Goal: Information Seeking & Learning: Learn about a topic

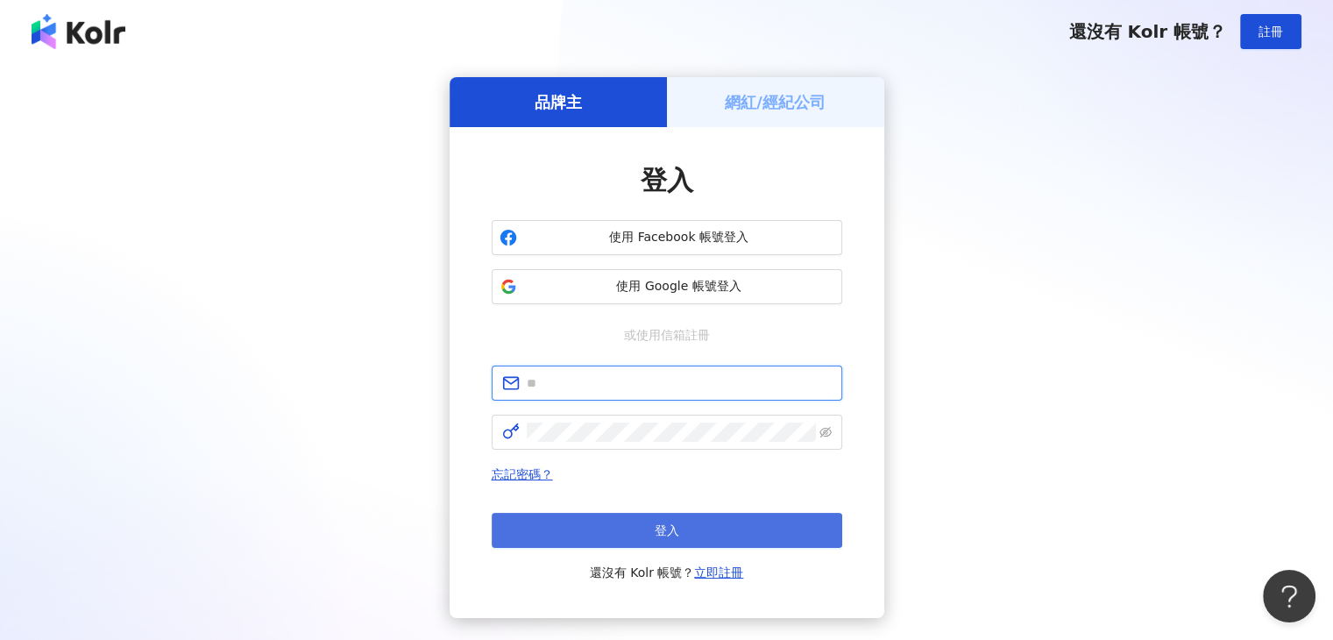
type input "**********"
click at [727, 528] on button "登入" at bounding box center [667, 530] width 351 height 35
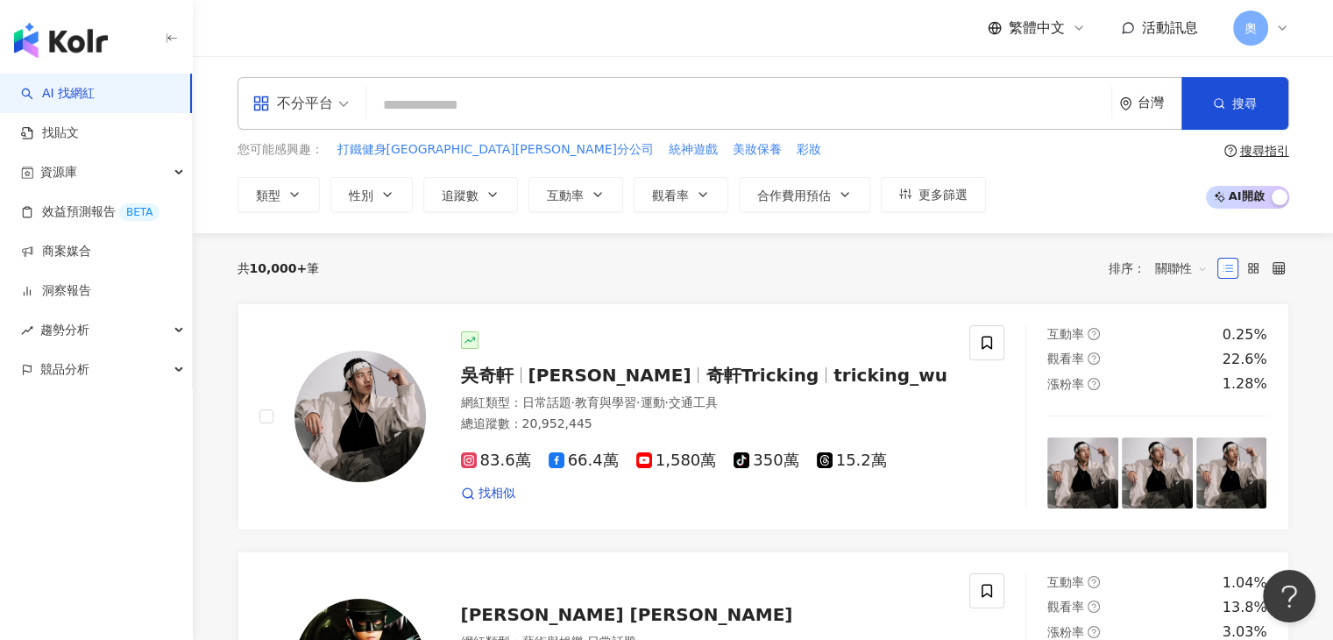
click at [330, 103] on div "不分平台" at bounding box center [292, 103] width 81 height 28
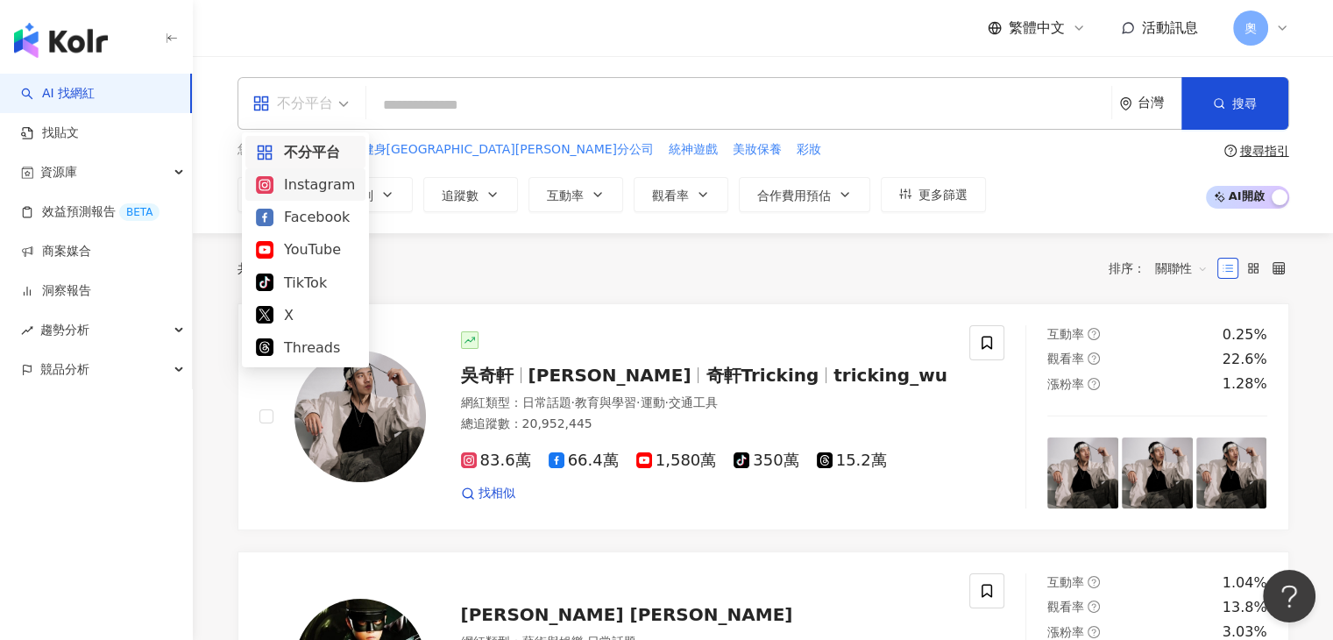
click at [304, 190] on div "Instagram" at bounding box center [305, 185] width 99 height 22
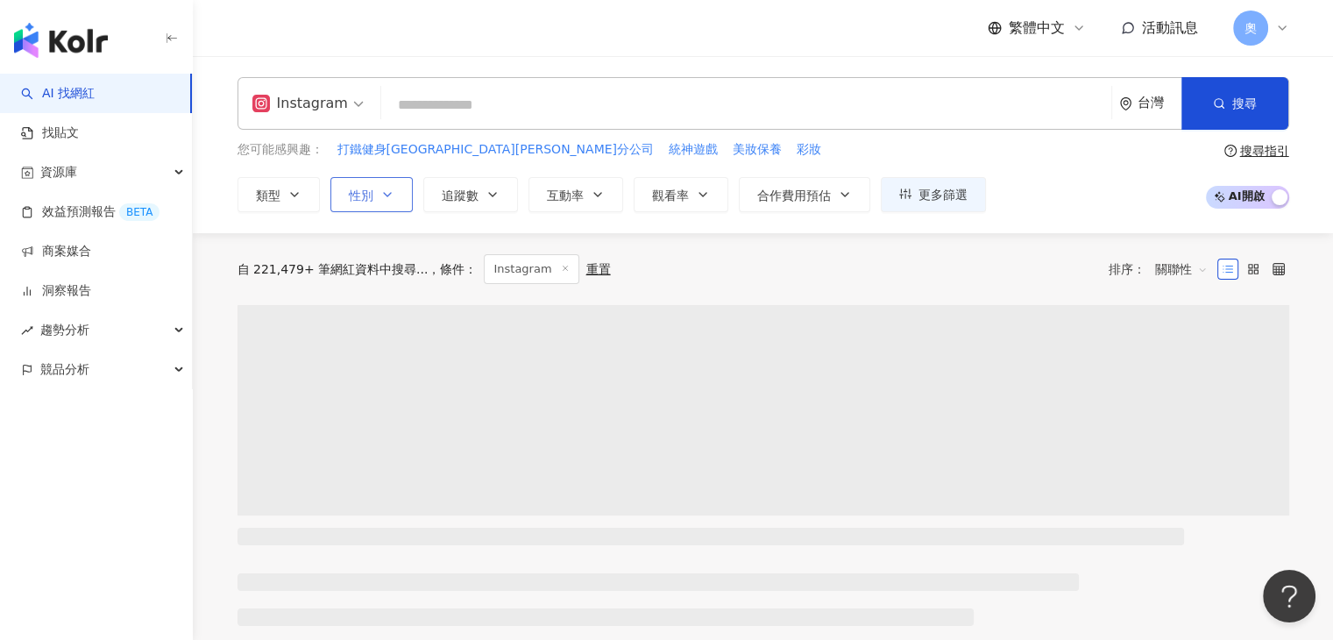
click at [398, 188] on button "性別" at bounding box center [371, 194] width 82 height 35
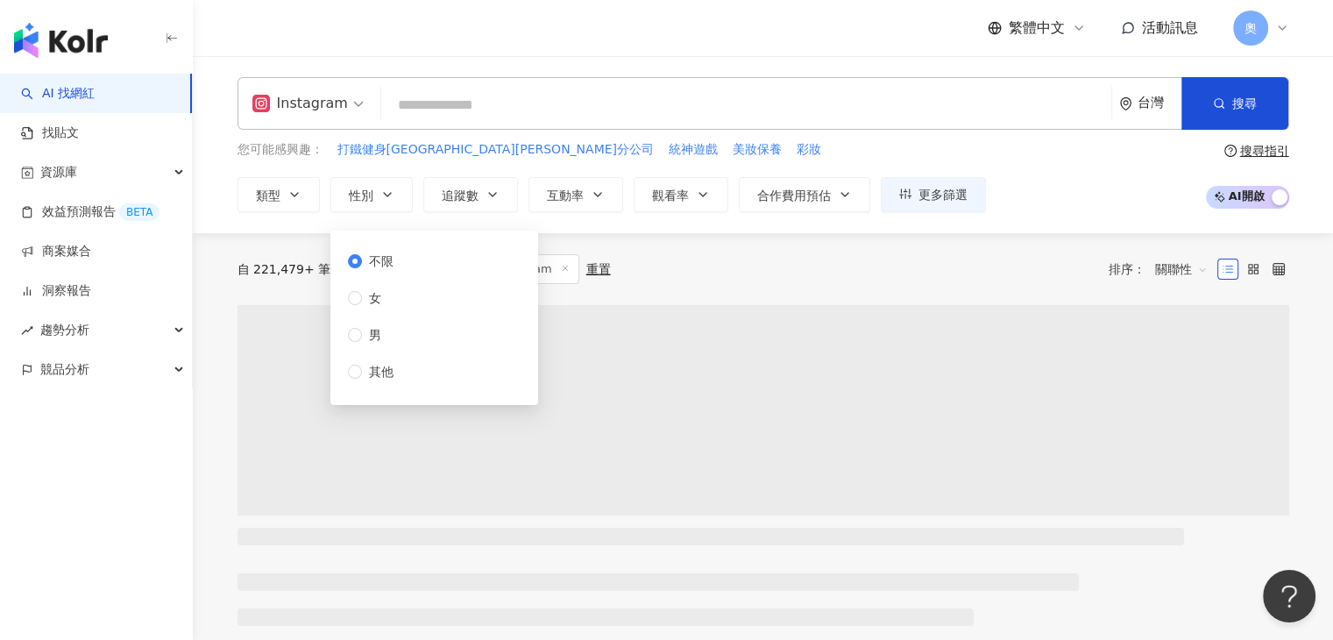
click at [439, 104] on input "search" at bounding box center [746, 105] width 716 height 33
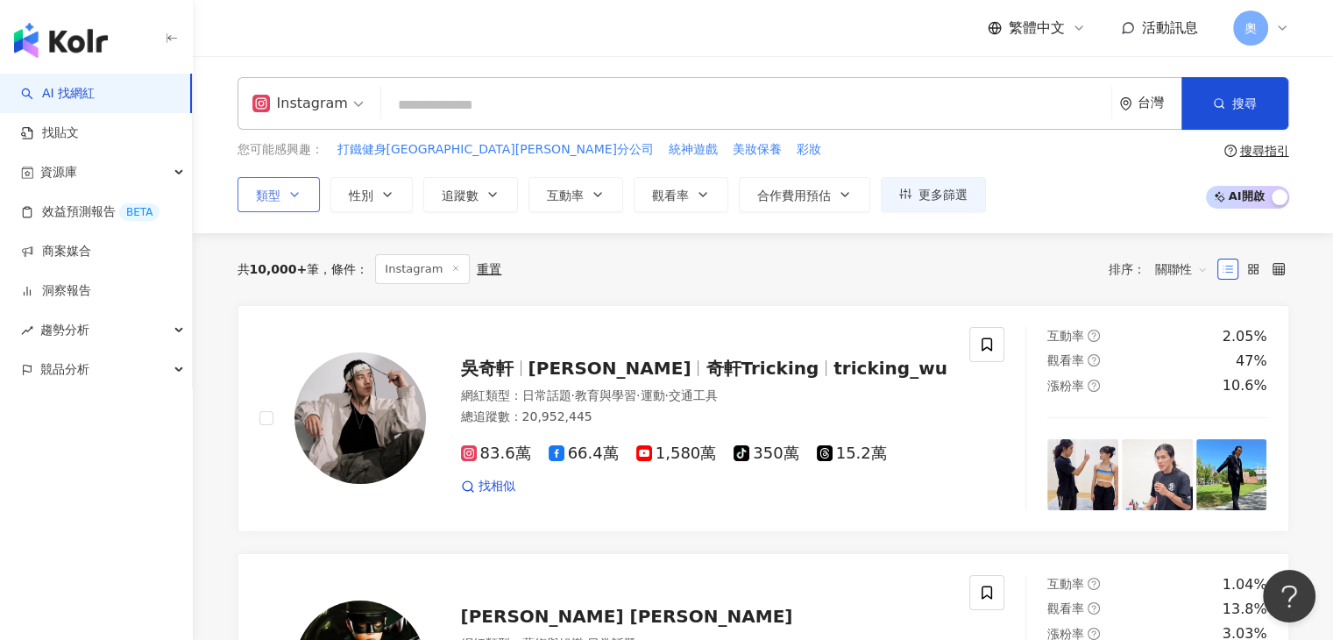
click at [280, 192] on button "類型" at bounding box center [278, 194] width 82 height 35
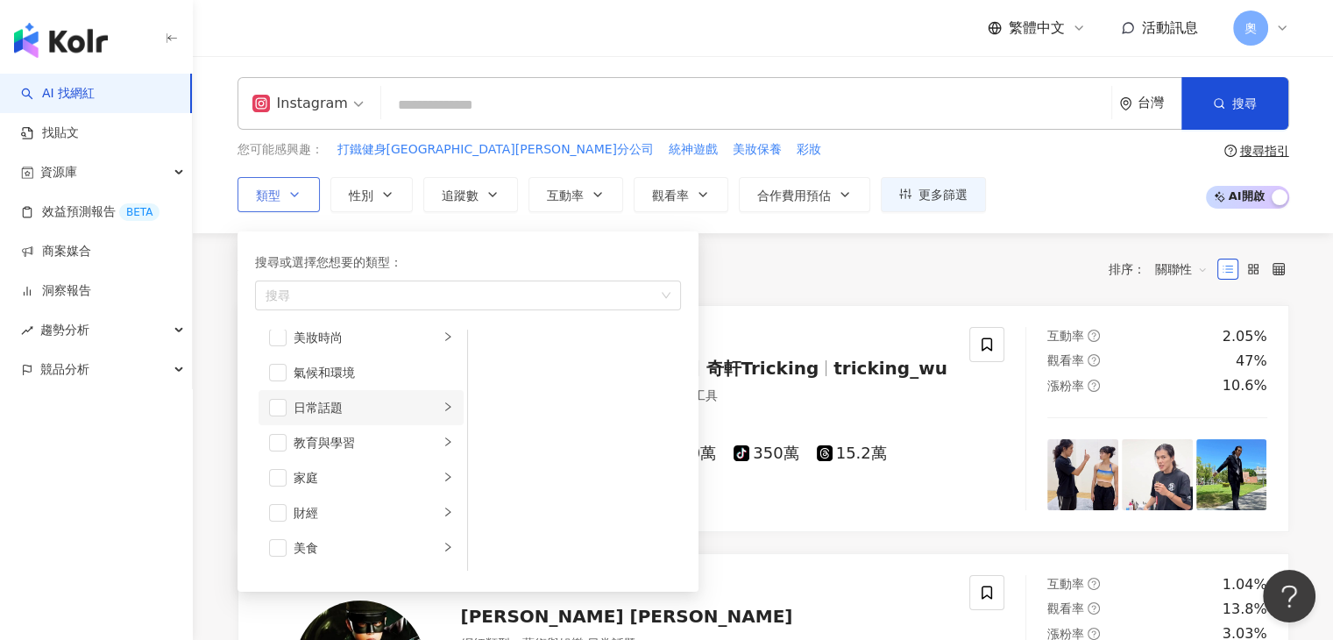
scroll to position [88, 0]
click at [345, 436] on div "家庭" at bounding box center [366, 437] width 145 height 19
click at [538, 390] on div "親子" at bounding box center [586, 385] width 160 height 19
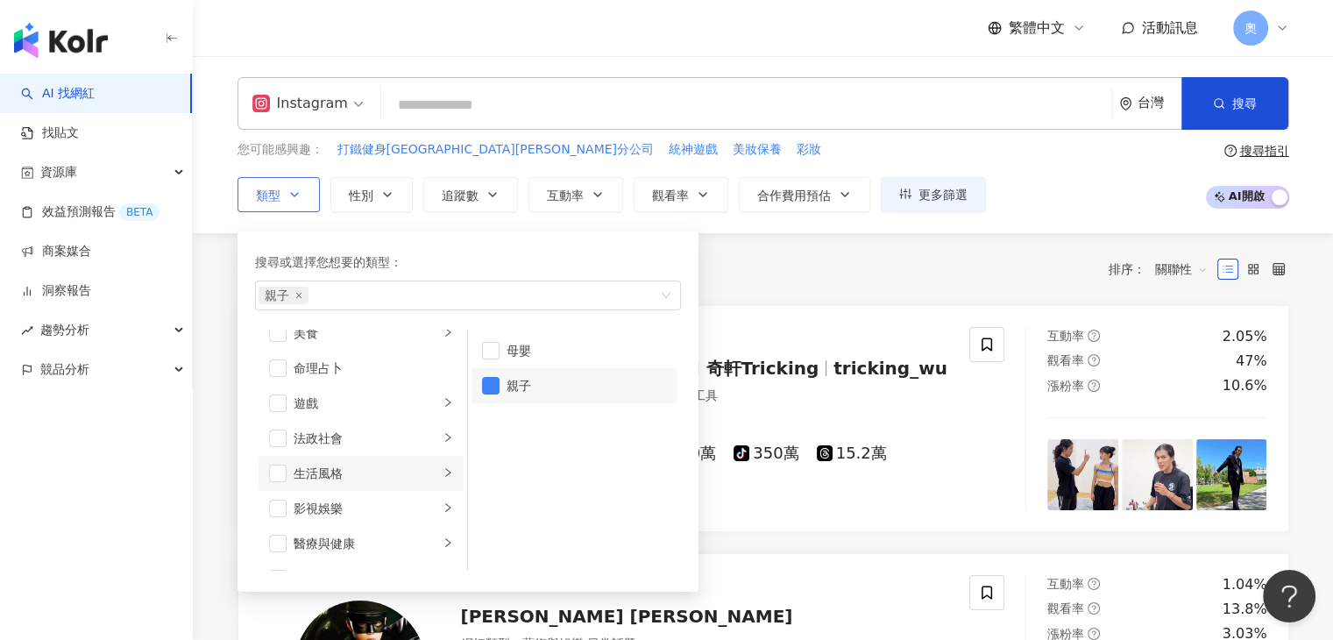
click at [369, 468] on div "生活風格" at bounding box center [366, 473] width 145 height 19
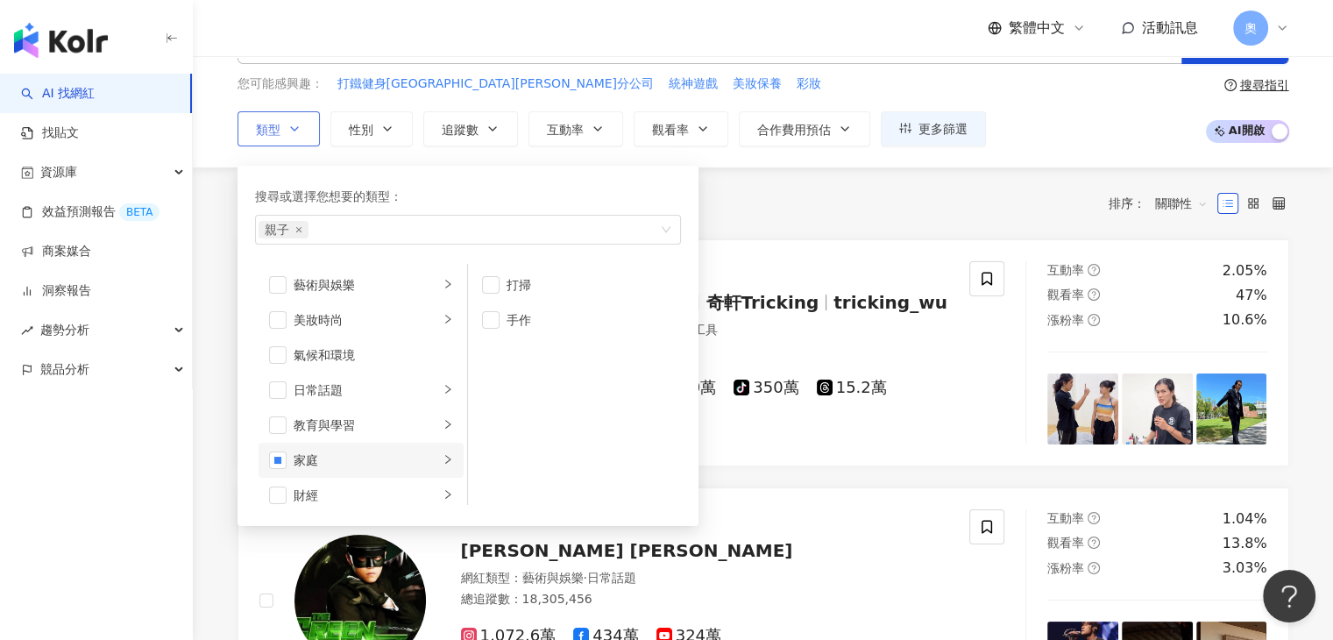
scroll to position [0, 0]
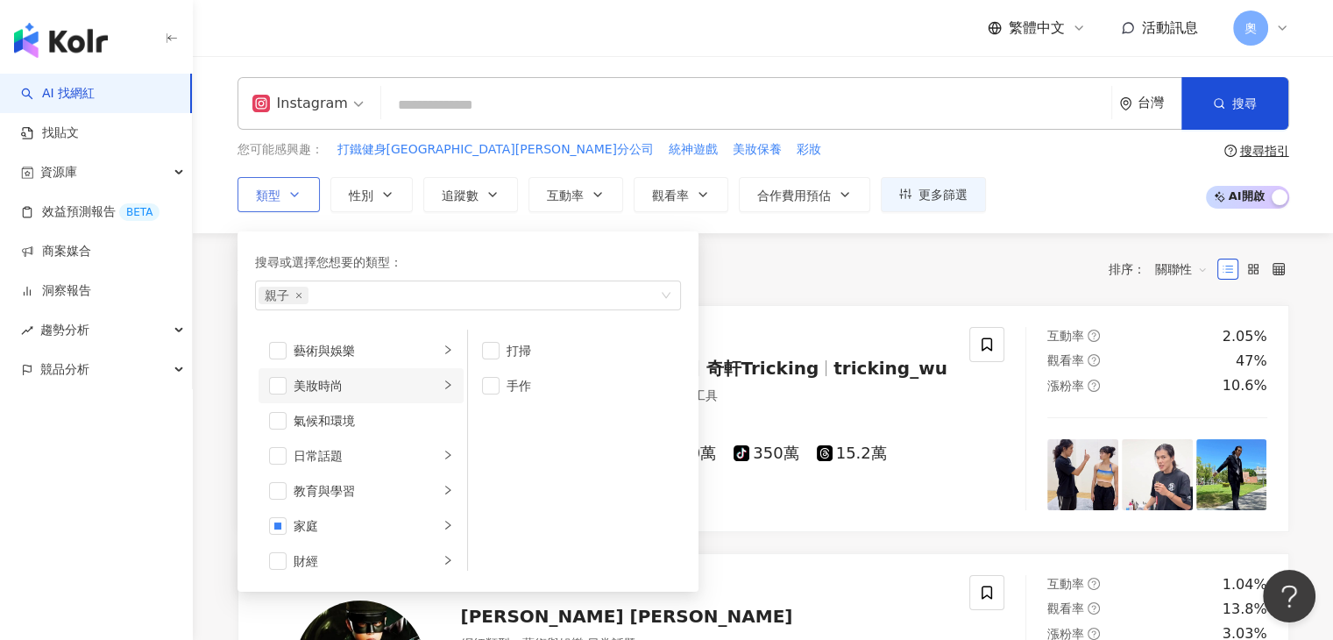
click at [343, 379] on div "美妝時尚" at bounding box center [366, 385] width 145 height 19
click at [389, 411] on div "氣候和環境" at bounding box center [373, 420] width 159 height 19
click at [365, 414] on div "氣候和環境" at bounding box center [373, 420] width 159 height 19
click at [301, 460] on div "日常話題" at bounding box center [366, 455] width 145 height 19
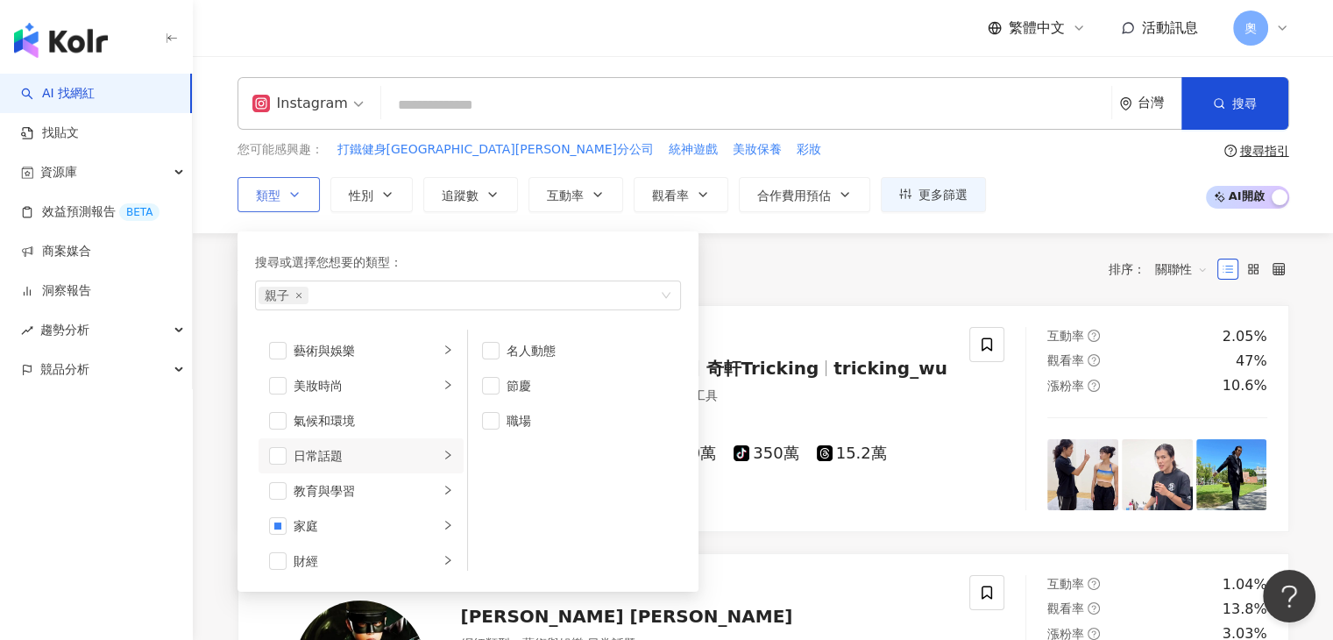
scroll to position [88, 0]
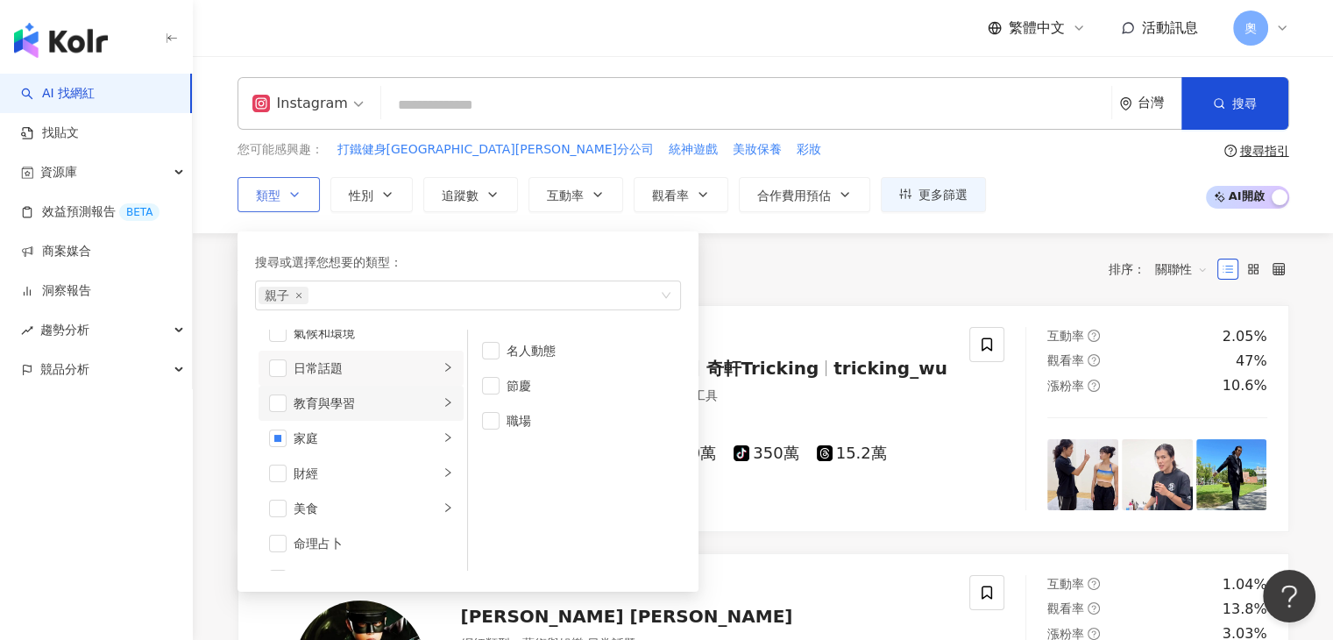
click at [318, 413] on li "教育與學習" at bounding box center [360, 403] width 205 height 35
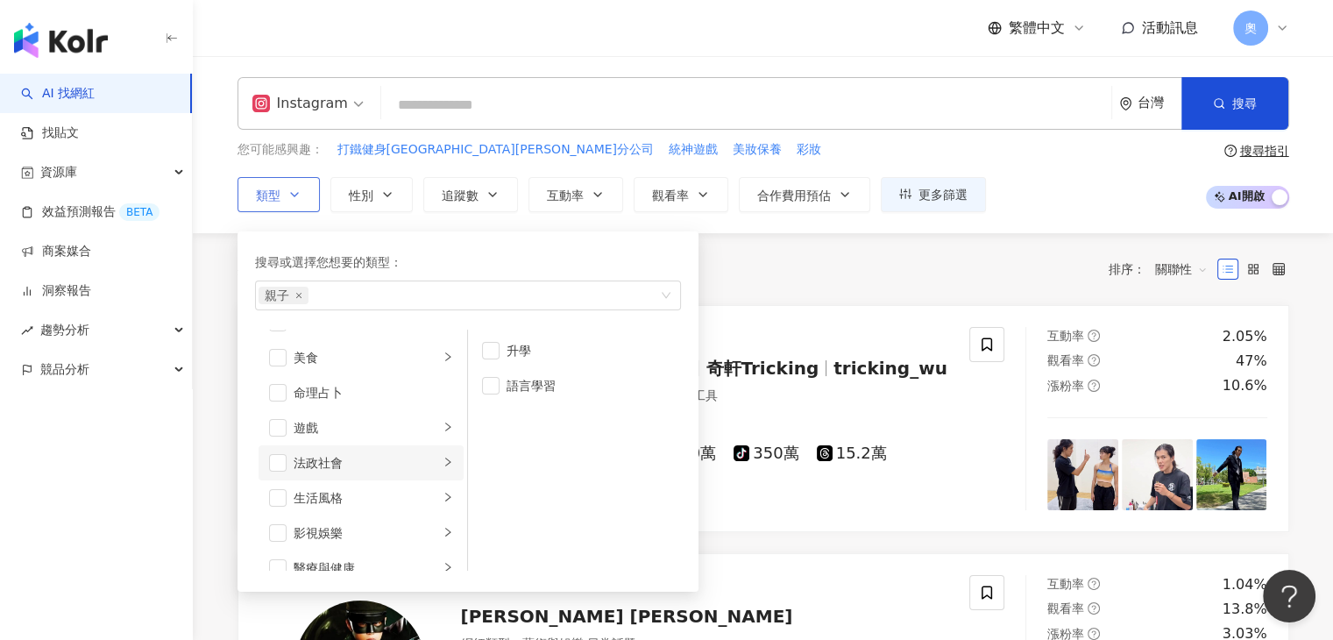
scroll to position [263, 0]
click at [330, 477] on div "生活風格" at bounding box center [366, 473] width 145 height 19
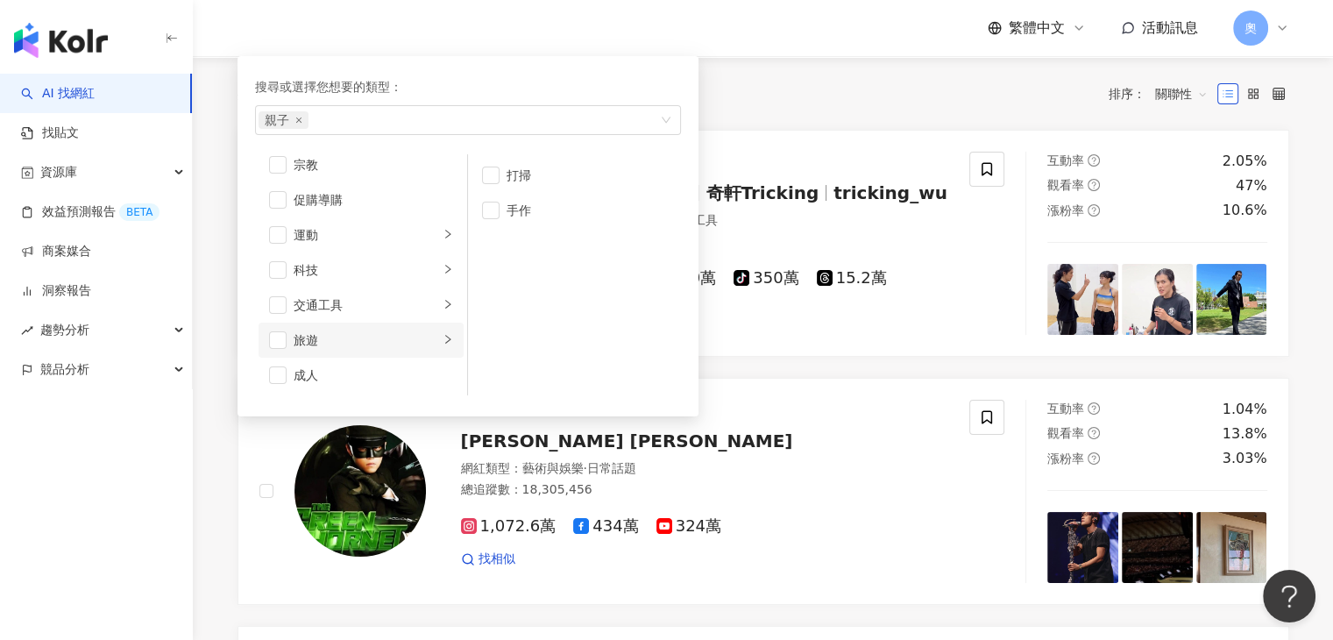
scroll to position [519, 0]
click at [385, 225] on li "感情" at bounding box center [360, 217] width 205 height 35
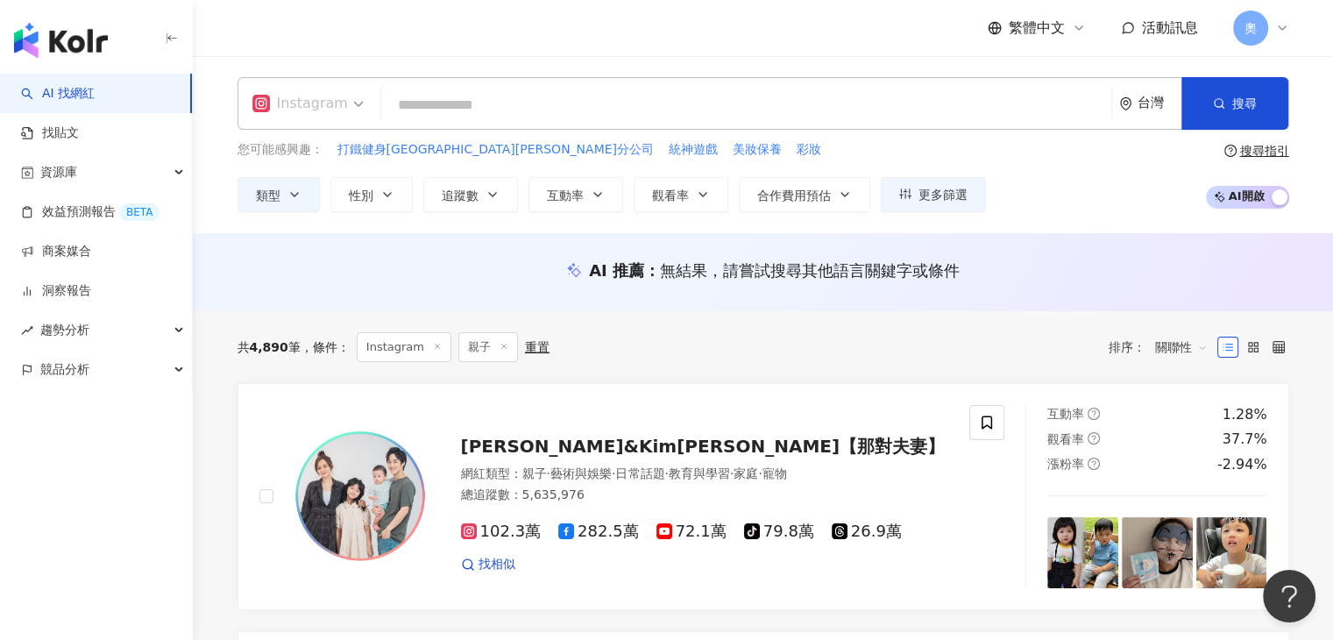
click at [298, 105] on div "Instagram" at bounding box center [300, 103] width 96 height 28
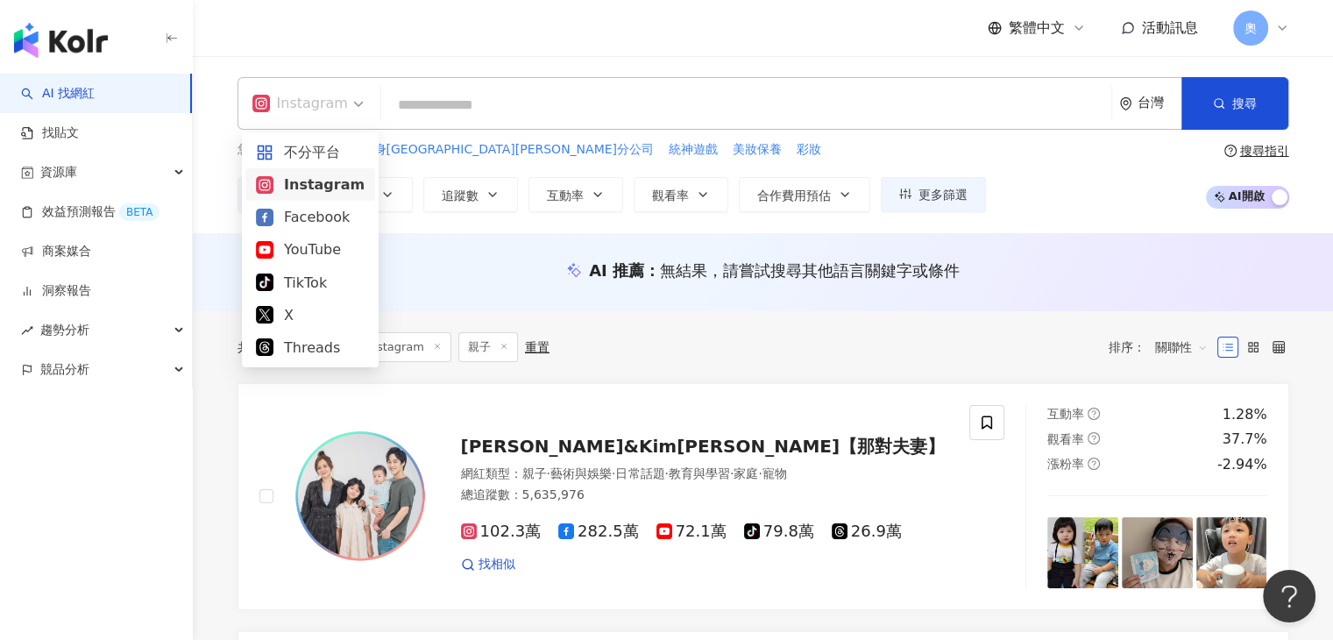
click at [322, 181] on div "Instagram" at bounding box center [310, 185] width 109 height 22
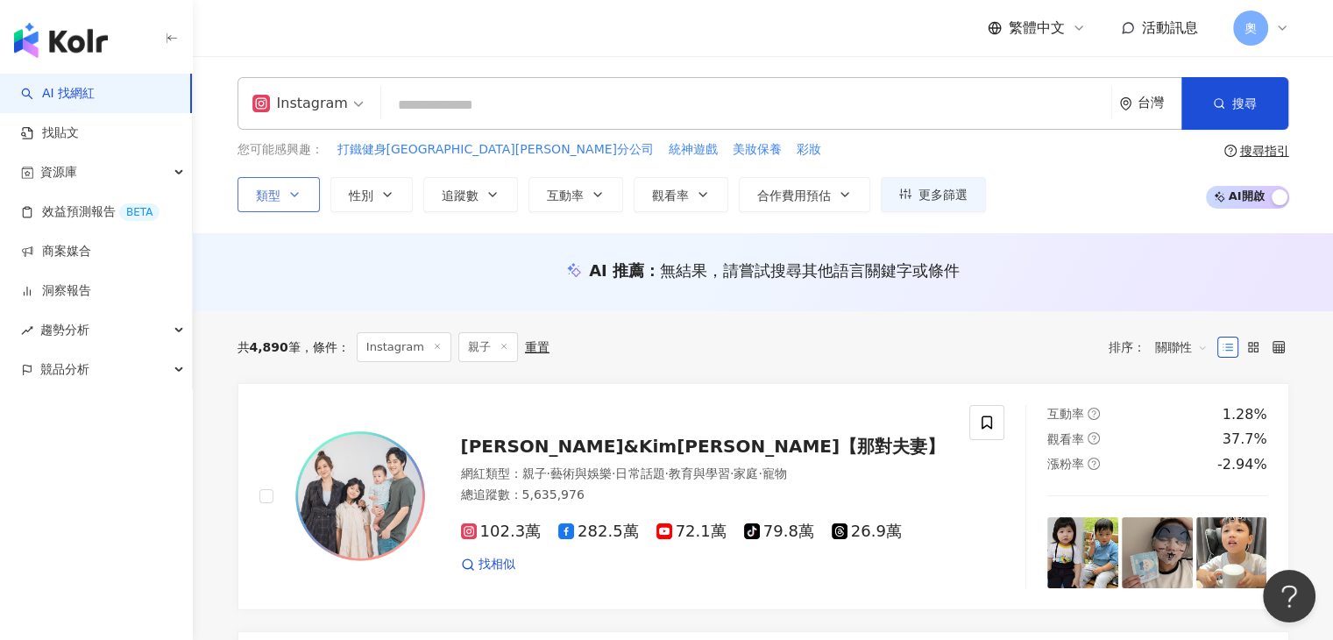
click at [308, 195] on button "類型" at bounding box center [278, 194] width 82 height 35
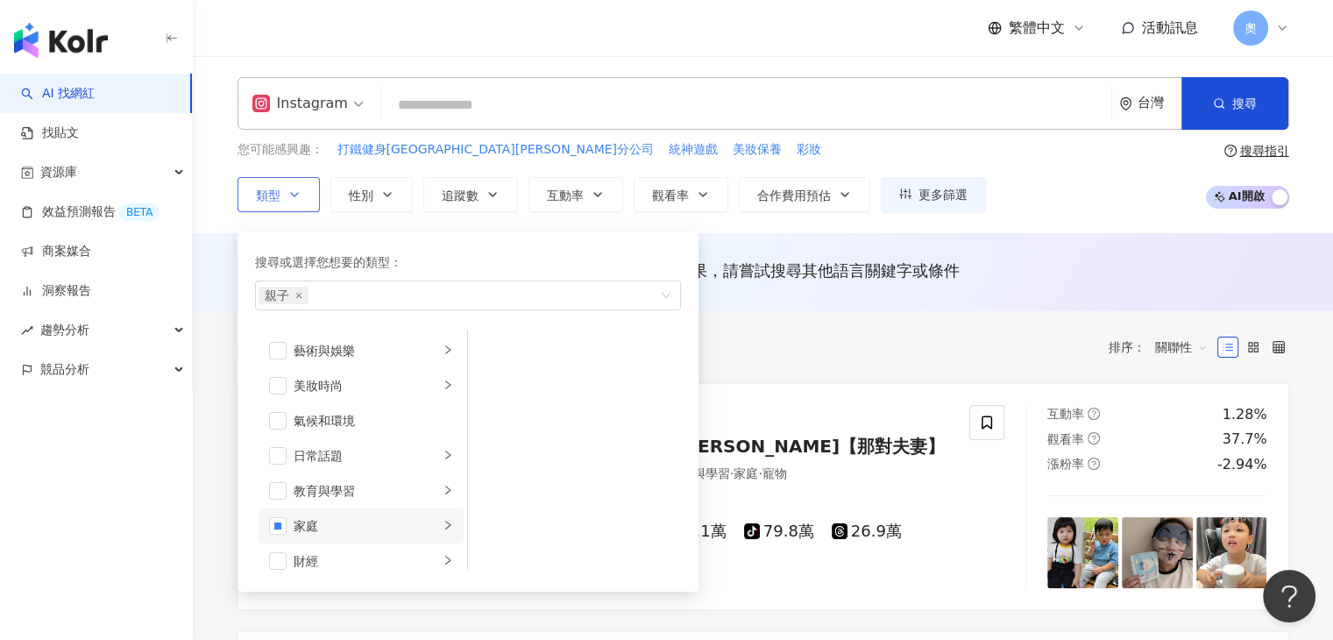
click at [361, 524] on div "家庭" at bounding box center [366, 525] width 145 height 19
click at [747, 148] on div "您可能感興趣： 打鐵健身越南胡志明市分公司 統神遊戲 美妝保養 彩妝" at bounding box center [611, 149] width 748 height 19
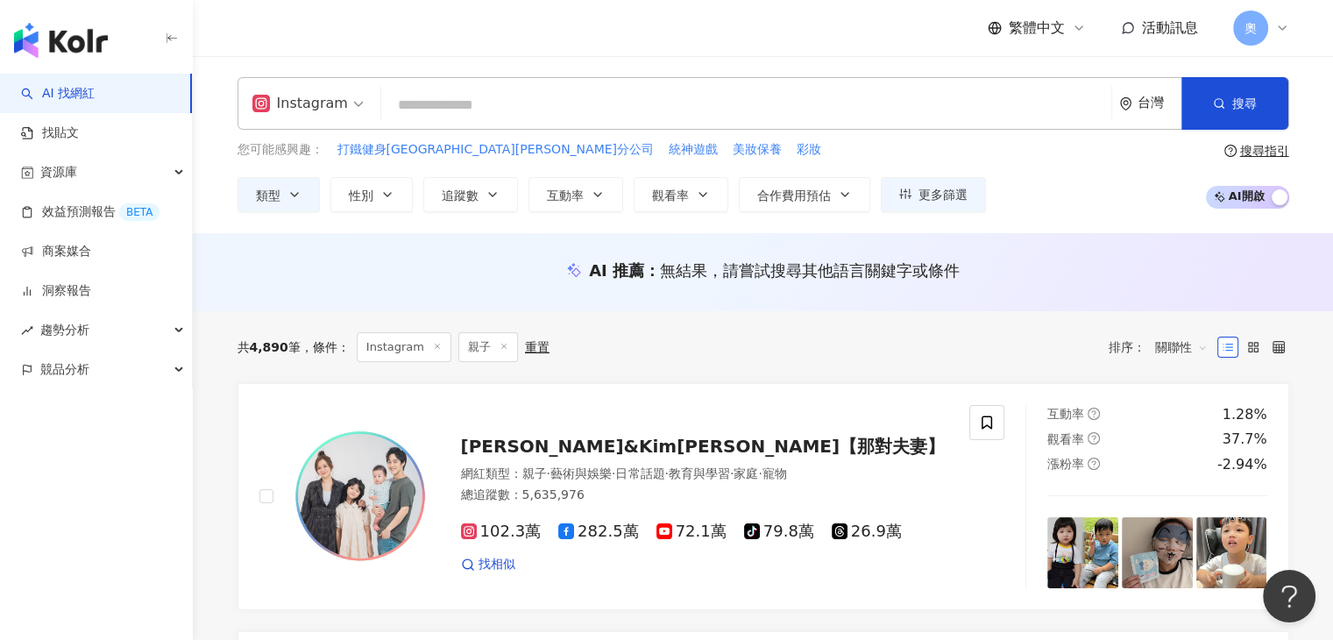
click at [486, 198] on icon "button" at bounding box center [492, 195] width 14 height 14
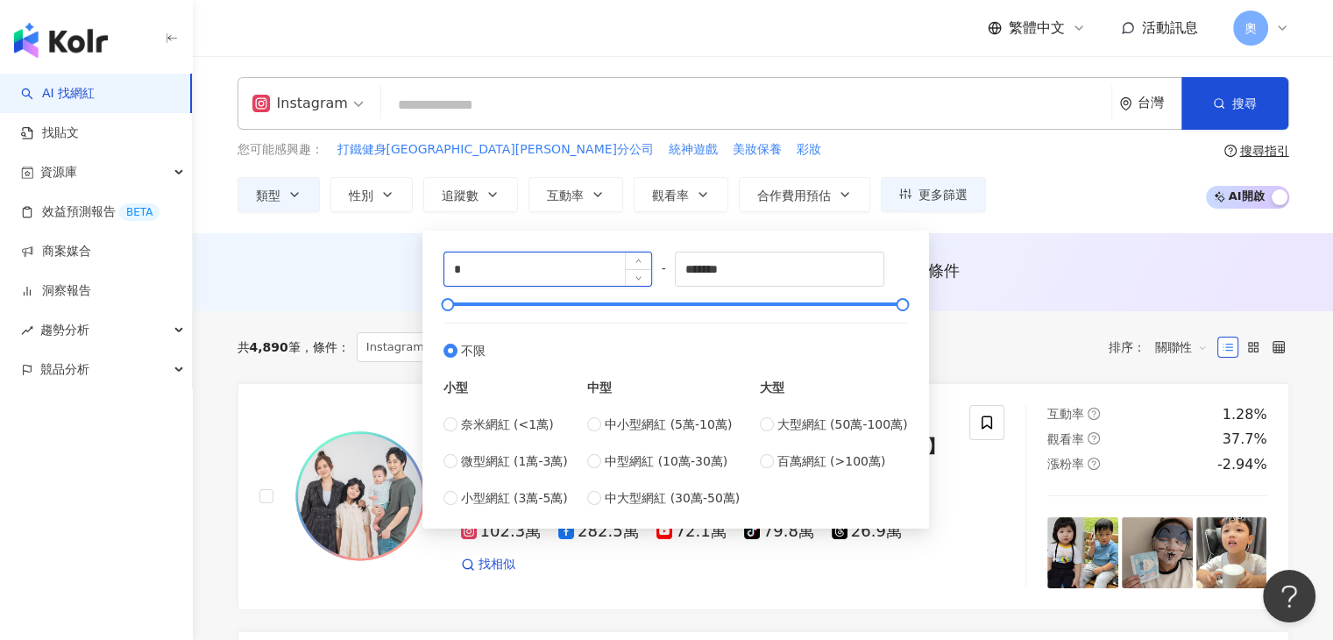
click at [510, 266] on input "*" at bounding box center [548, 268] width 208 height 33
type input "*****"
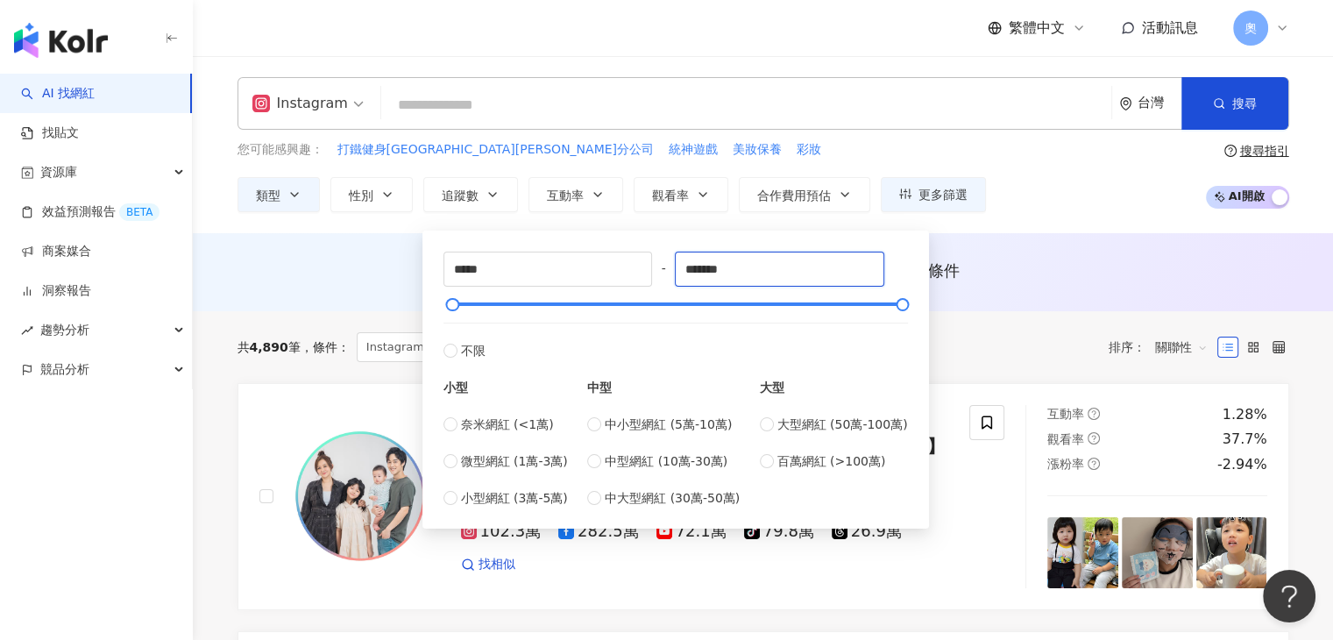
drag, startPoint x: 757, startPoint y: 272, endPoint x: 652, endPoint y: 268, distance: 105.2
click at [652, 268] on div "***** - ******* 不限 小型 奈米網紅 (<1萬) 微型網紅 (1萬-3萬) 小型網紅 (3萬-5萬) 中型 中小型網紅 (5萬-10萬) 中型…" at bounding box center [675, 379] width 464 height 256
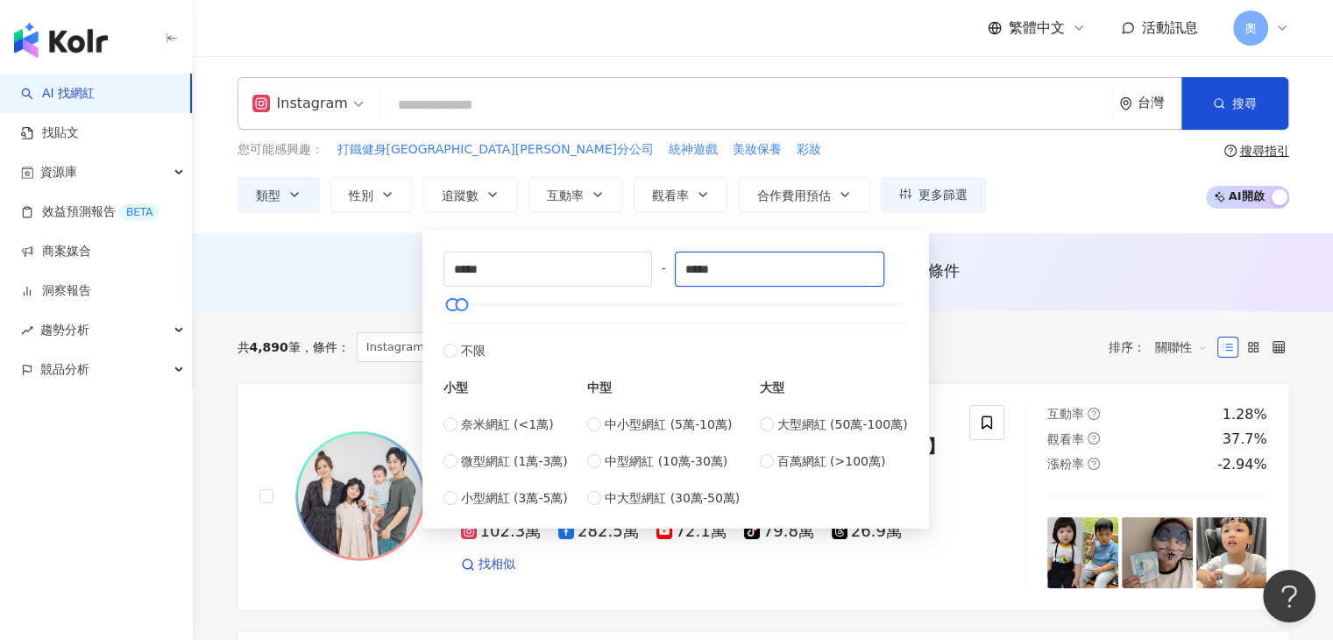
type input "*****"
click at [741, 143] on div "您可能感興趣： 打鐵健身越南胡志明市分公司 統神遊戲 美妝保養 彩妝" at bounding box center [611, 149] width 748 height 19
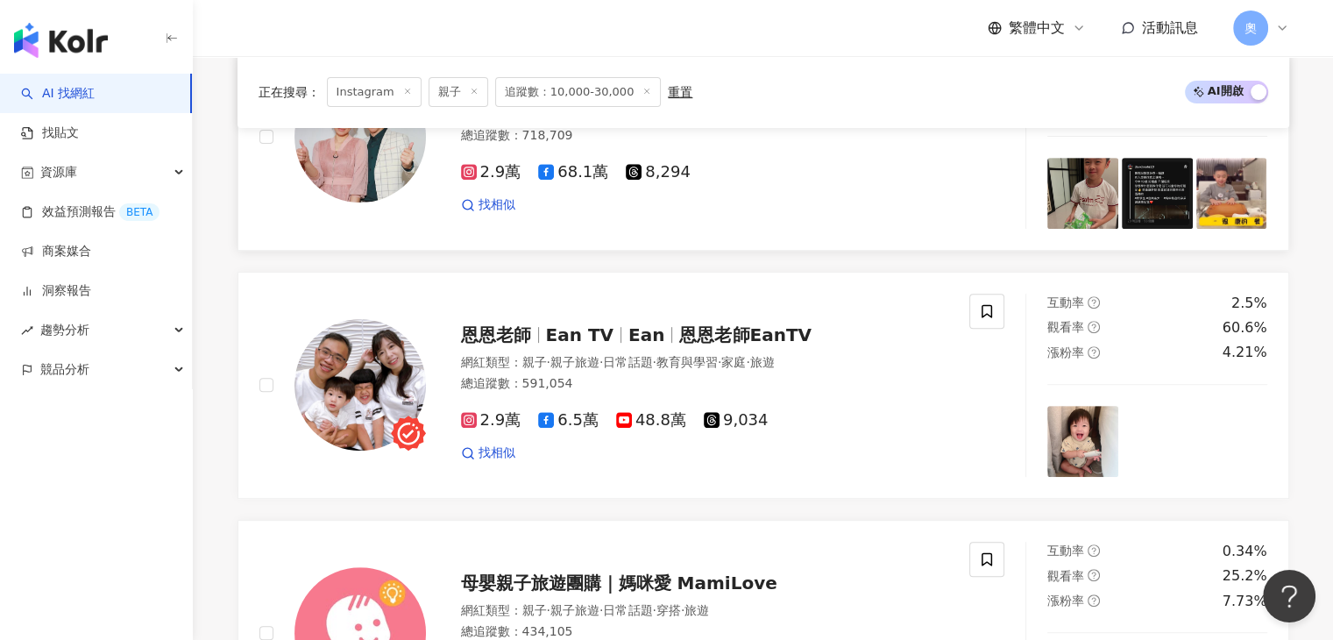
scroll to position [789, 0]
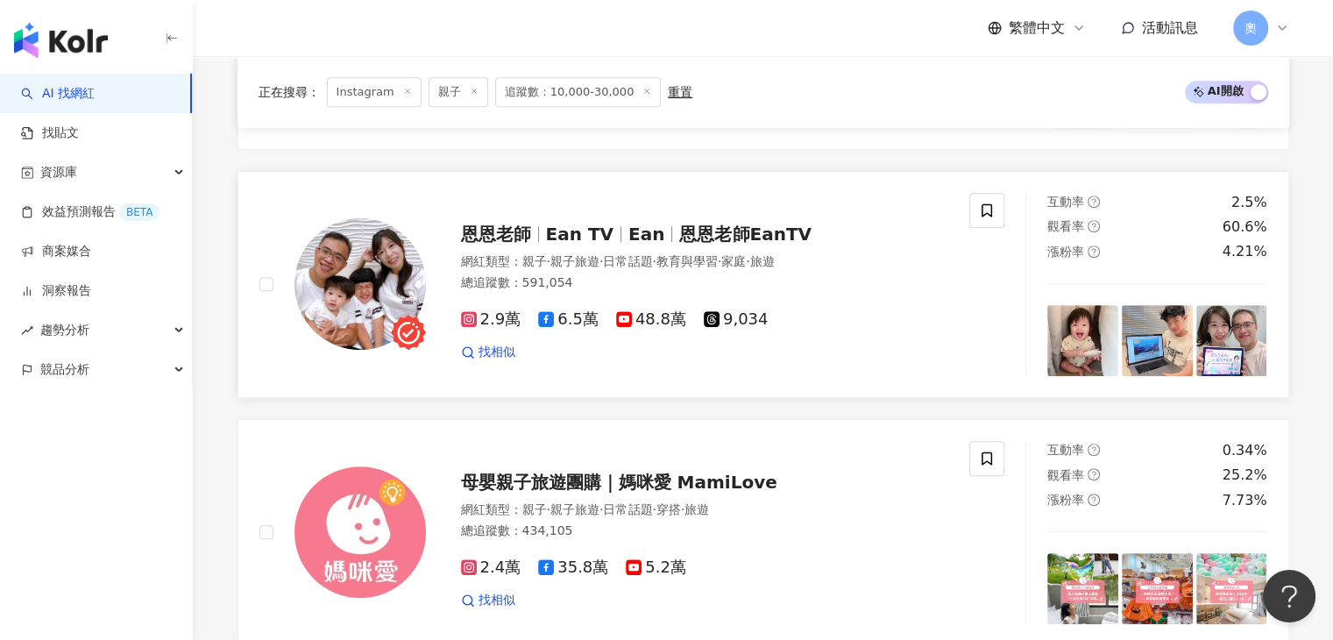
click at [680, 242] on span "恩恩老師EanTV" at bounding box center [745, 233] width 132 height 21
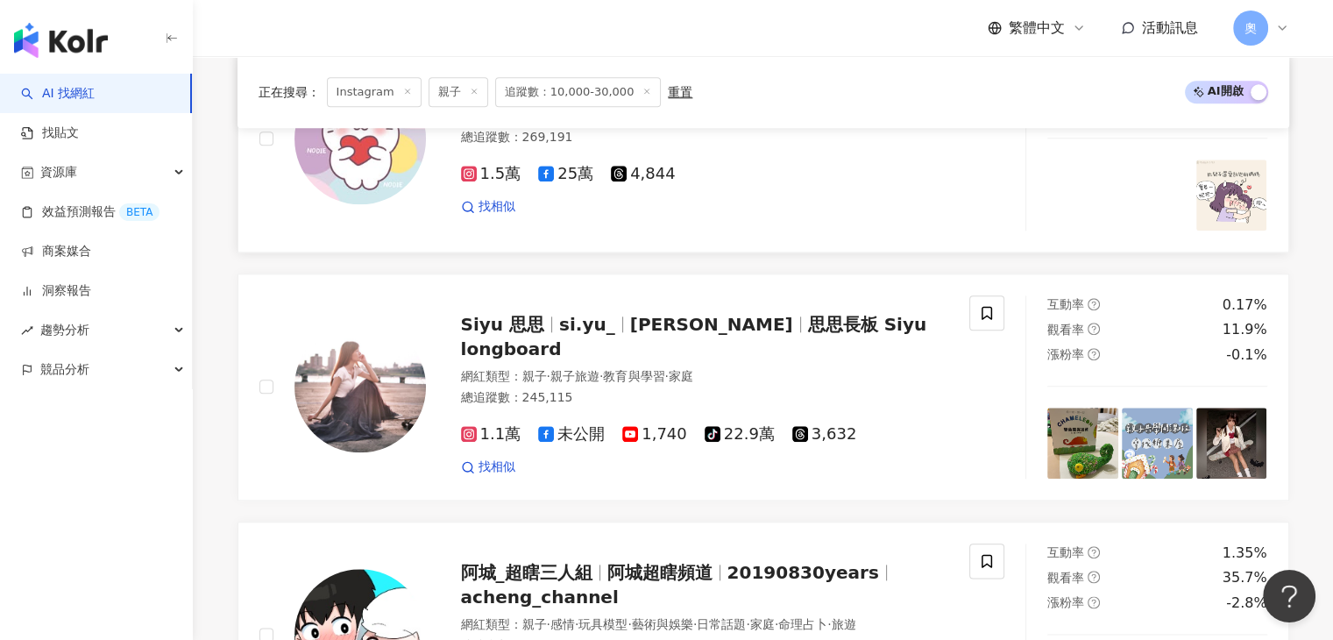
scroll to position [1928, 0]
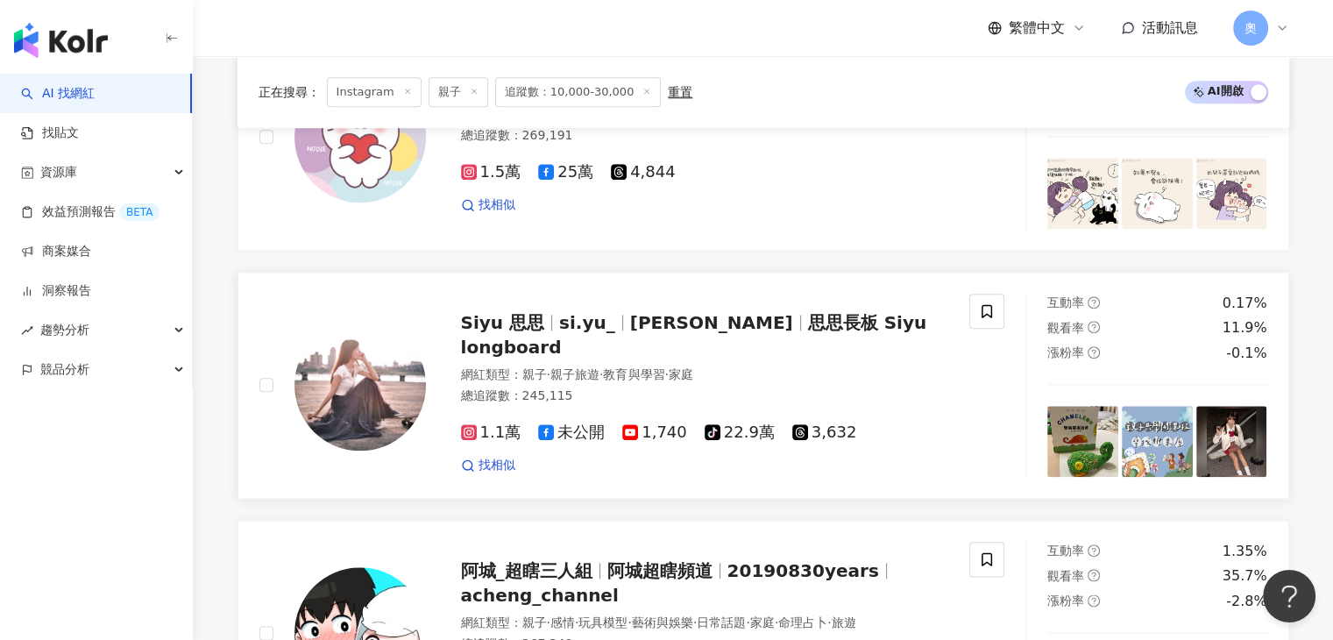
click at [719, 344] on span "思思長板 Siyu longboard" at bounding box center [694, 335] width 466 height 46
click at [874, 336] on span "思思長板 Siyu longboard" at bounding box center [694, 335] width 466 height 46
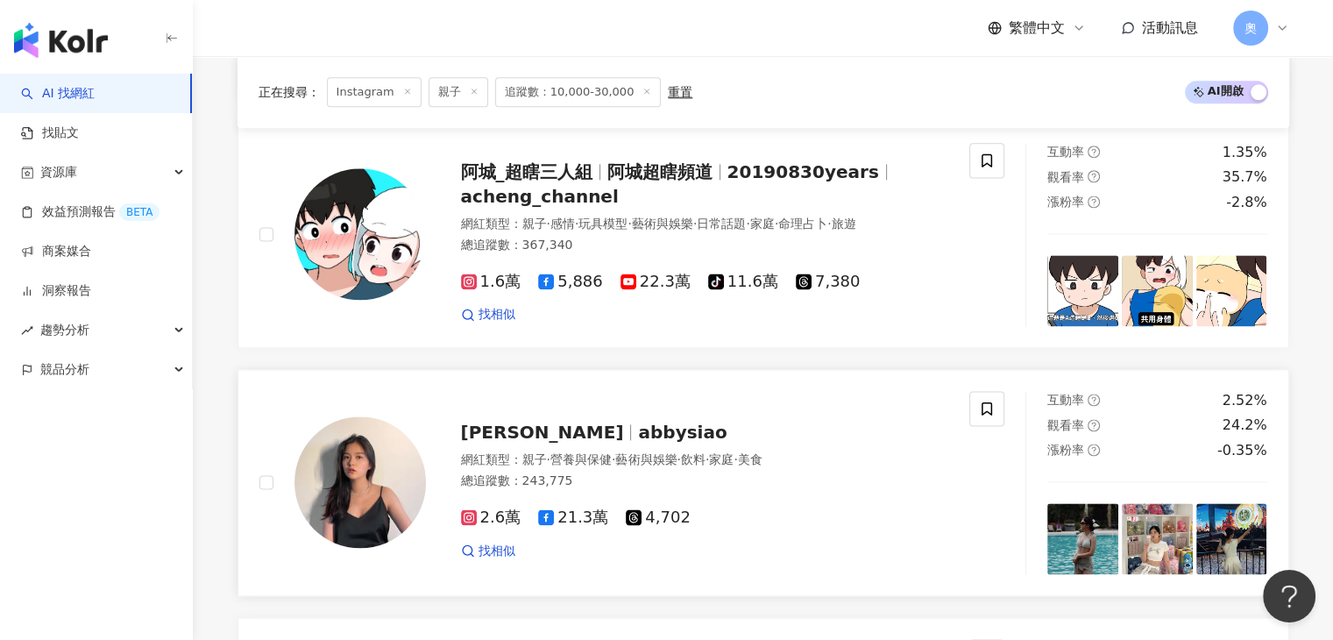
scroll to position [2541, 0]
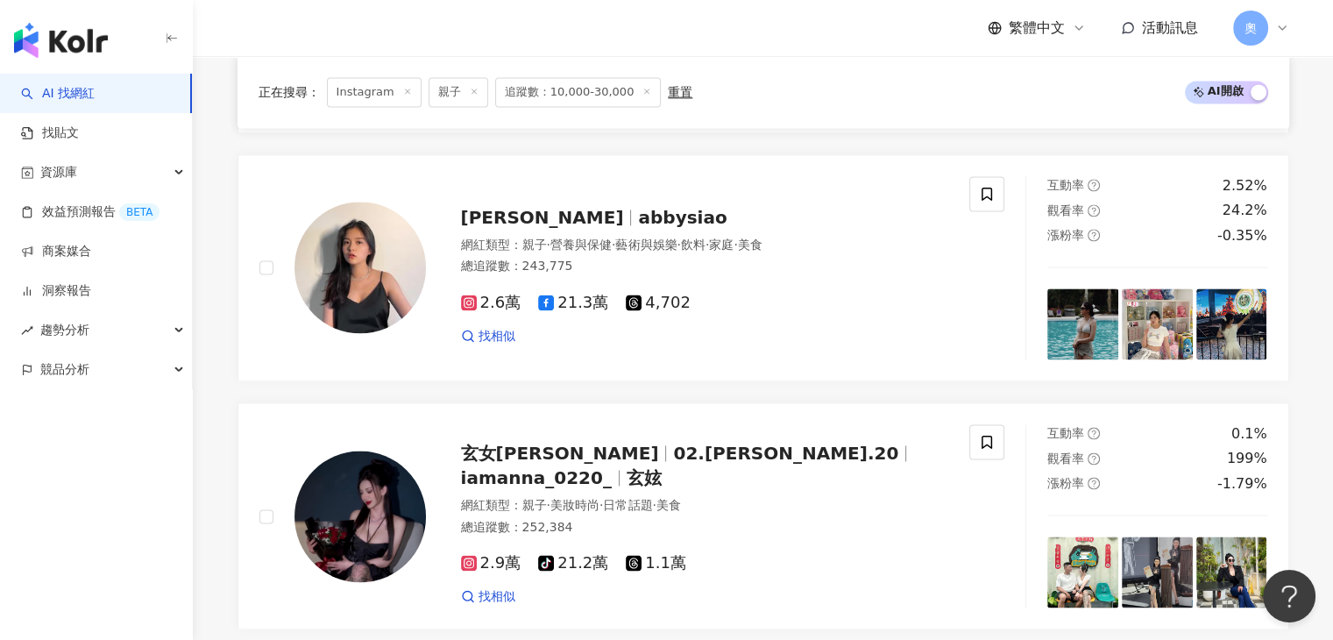
click at [812, 84] on div "正在搜尋 ： Instagram 親子 追蹤數：10,000-30,000 重置 AI 開啟 AI 關閉" at bounding box center [762, 92] width 1009 height 30
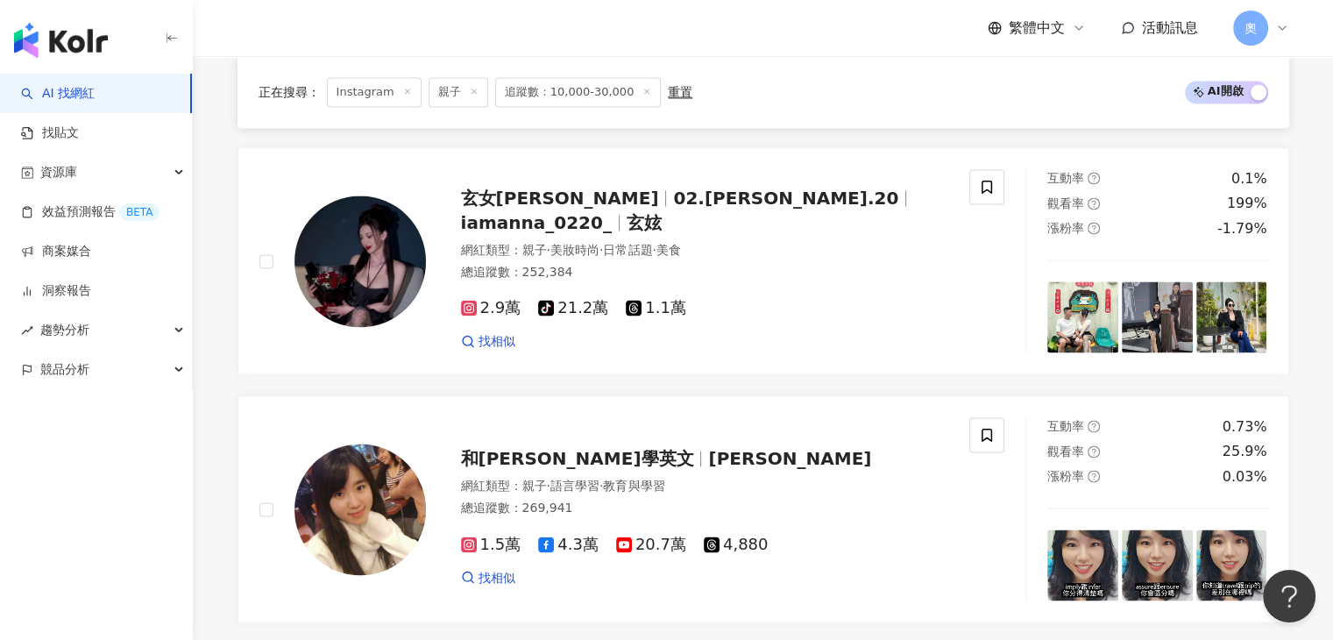
scroll to position [2804, 0]
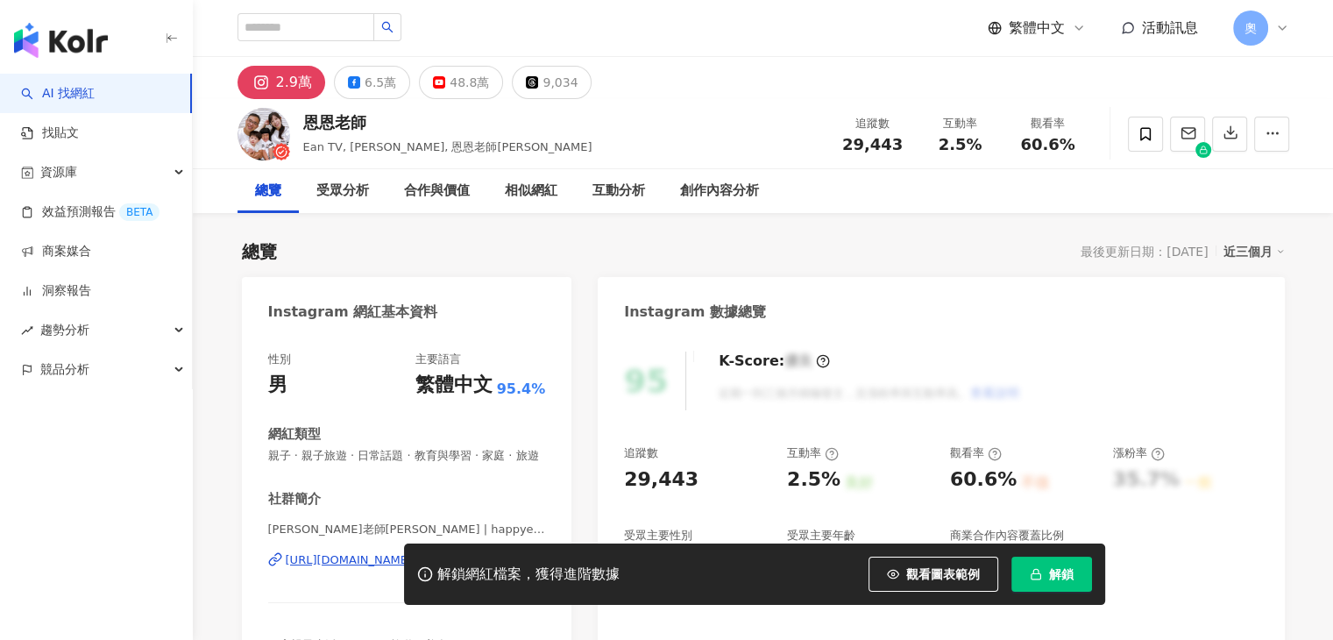
scroll to position [175, 0]
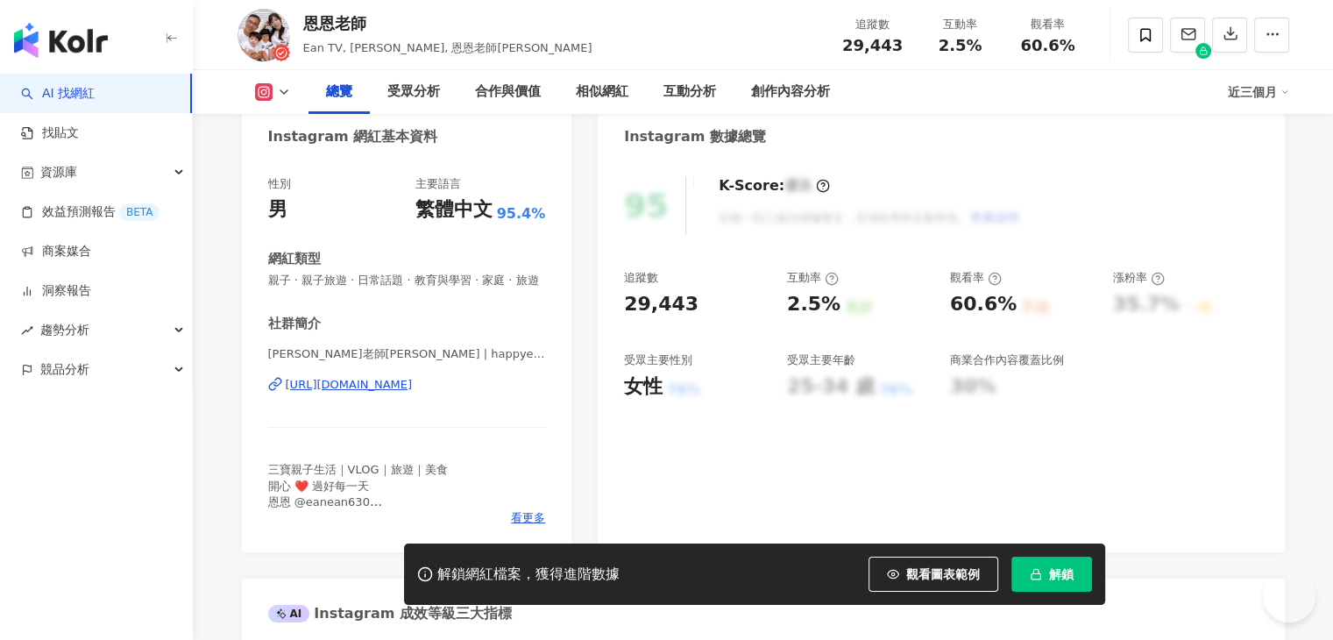
click at [413, 393] on div "[URL][DOMAIN_NAME]" at bounding box center [349, 385] width 127 height 16
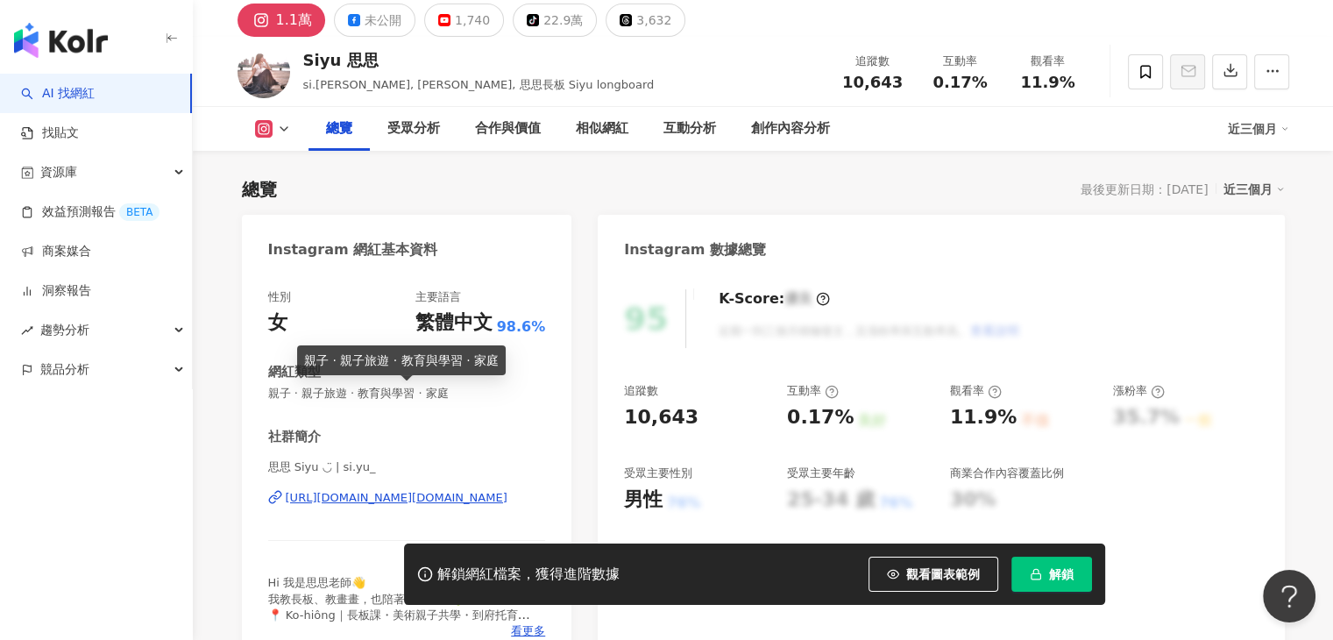
scroll to position [175, 0]
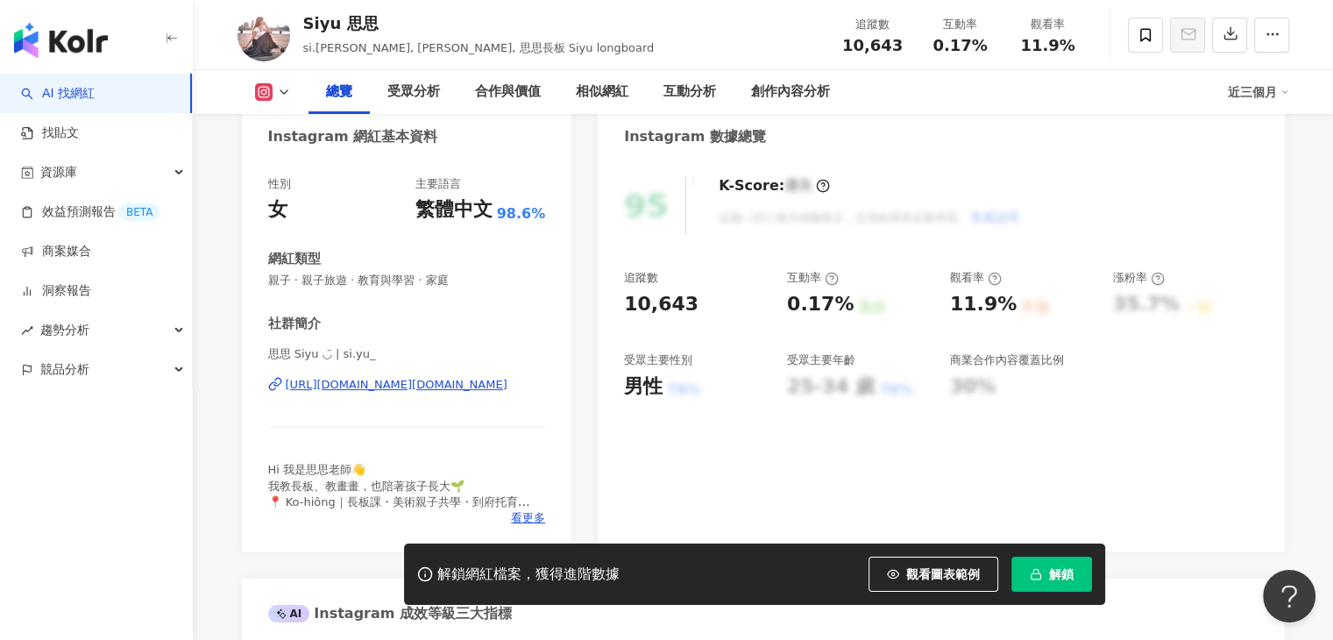
click at [424, 381] on div "https://www.instagram.com/si.yu_/" at bounding box center [397, 385] width 222 height 16
